Goal: Navigation & Orientation: Find specific page/section

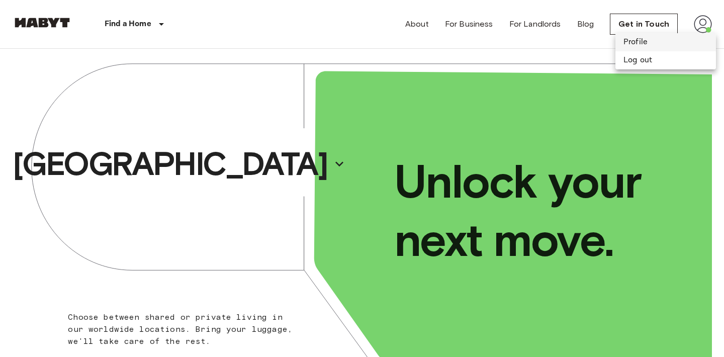
click at [643, 42] on li "Profile" at bounding box center [666, 42] width 101 height 18
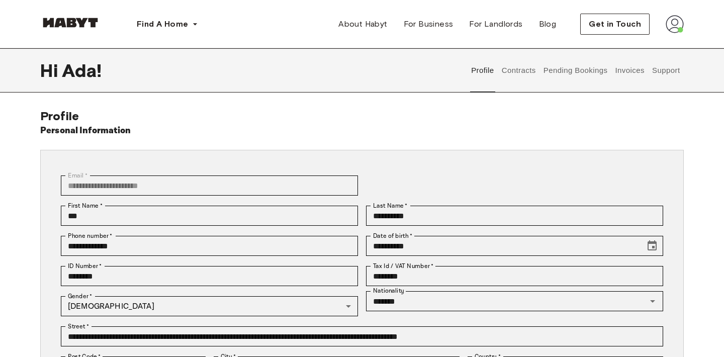
scroll to position [69, 0]
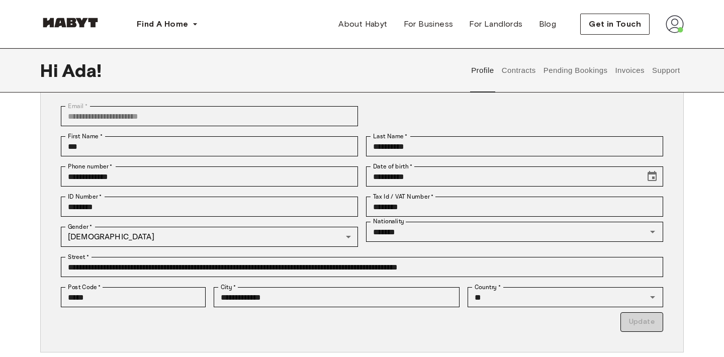
click at [517, 84] on button "Contracts" at bounding box center [518, 70] width 37 height 44
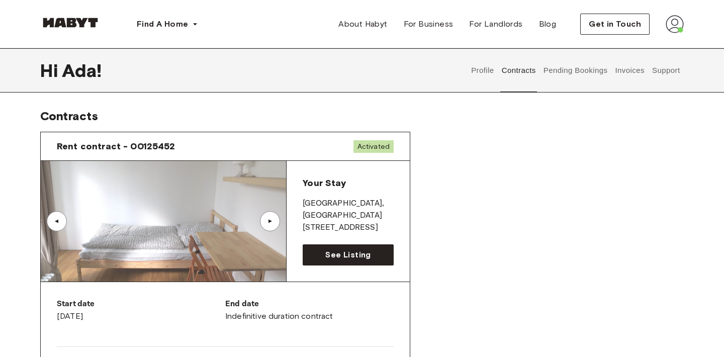
click at [305, 203] on p "BERLIN , Kreuzberg" at bounding box center [348, 210] width 91 height 24
click at [340, 252] on span "See Listing" at bounding box center [347, 255] width 45 height 12
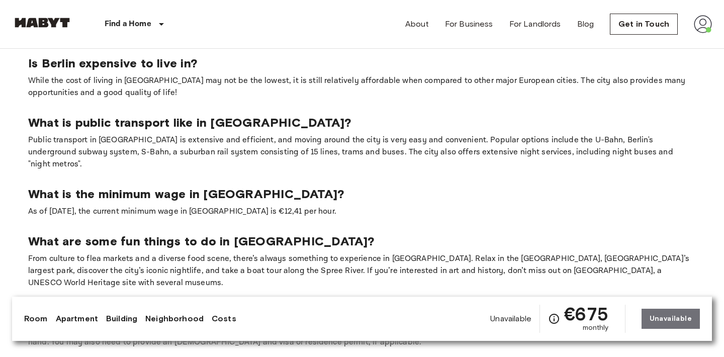
scroll to position [1551, 0]
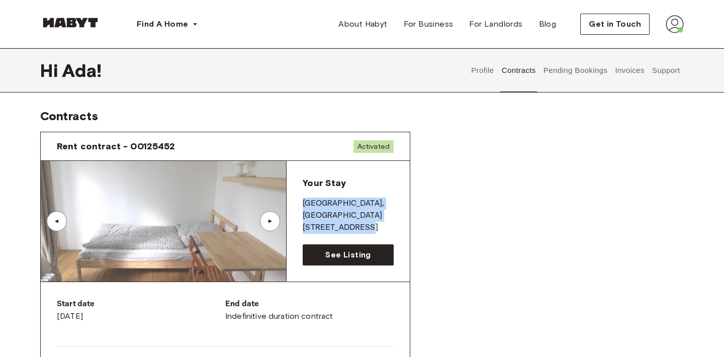
drag, startPoint x: 303, startPoint y: 199, endPoint x: 384, endPoint y: 214, distance: 82.5
click at [384, 214] on div "Your Stay BERLIN , Kreuzberg Wilhelmstraße 5" at bounding box center [348, 205] width 91 height 57
copy div "BERLIN , Kreuzberg Wilhelmstraße 5"
click at [335, 253] on span "See Listing" at bounding box center [347, 255] width 45 height 12
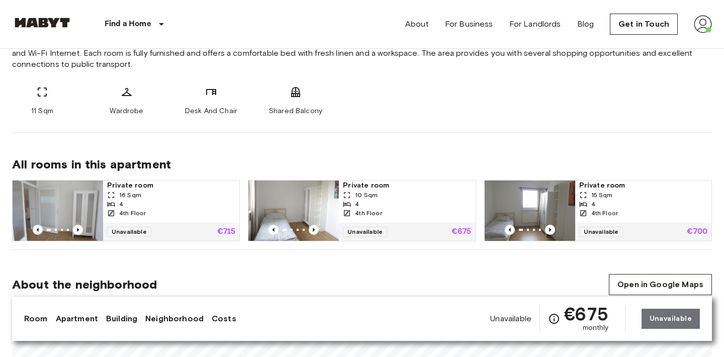
scroll to position [421, 0]
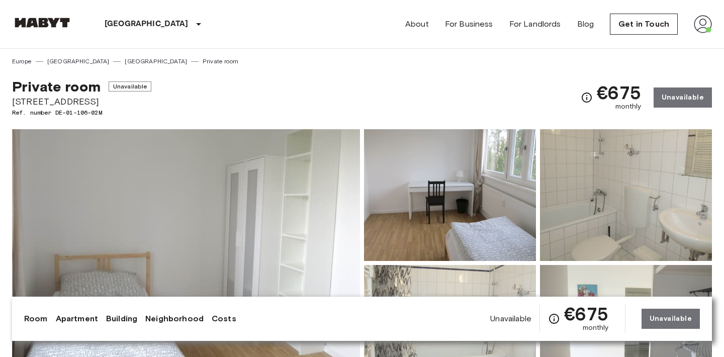
click at [342, 198] on img at bounding box center [186, 263] width 348 height 268
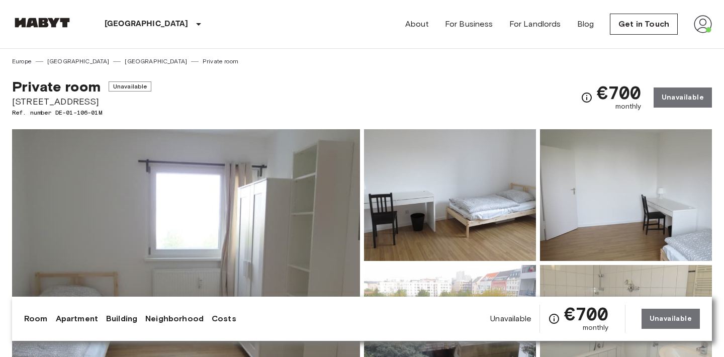
click at [291, 218] on img at bounding box center [186, 263] width 348 height 268
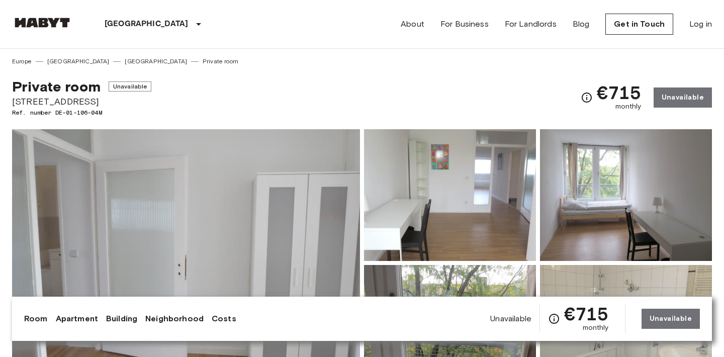
click at [233, 198] on img at bounding box center [186, 263] width 348 height 268
